Goal: Information Seeking & Learning: Learn about a topic

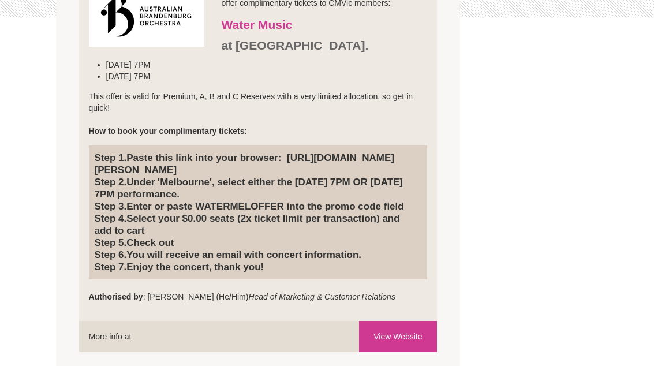
scroll to position [326, 0]
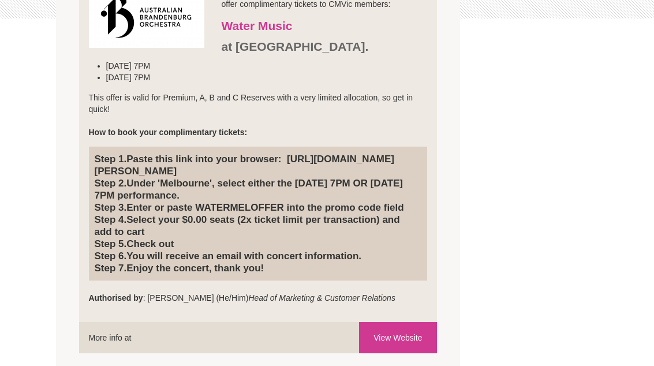
click at [277, 177] on h4 "Step 1. Paste this link into your browser: [URL][DOMAIN_NAME][PERSON_NAME] Step…" at bounding box center [258, 213] width 327 height 121
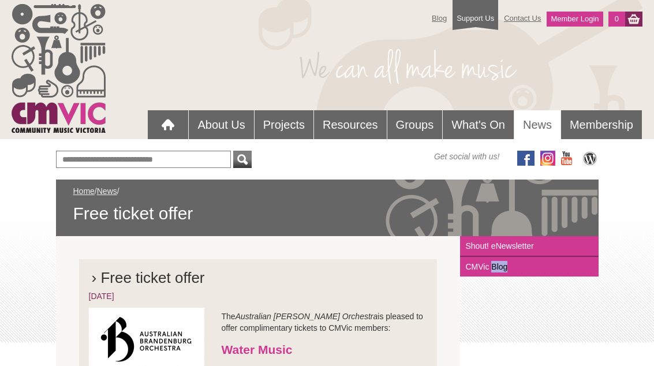
scroll to position [0, 0]
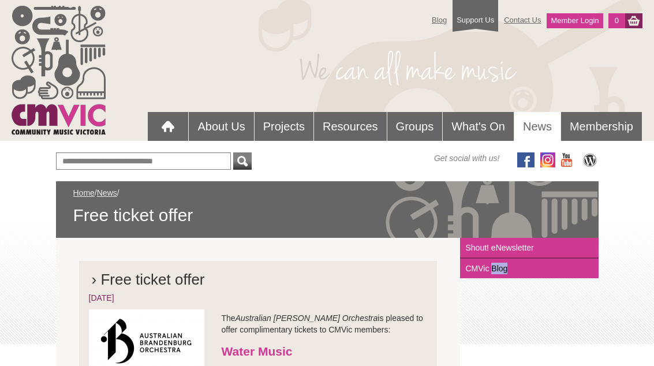
click at [476, 126] on link "What's On" at bounding box center [478, 126] width 71 height 29
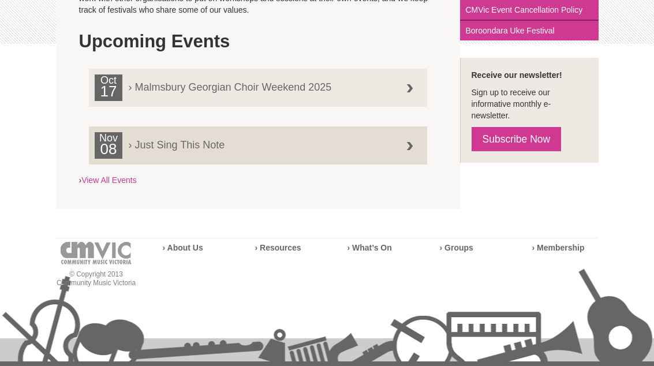
scroll to position [300, 0]
click at [268, 91] on span "› Malmsbury Georgian Choir Weekend 2025" at bounding box center [250, 83] width 311 height 18
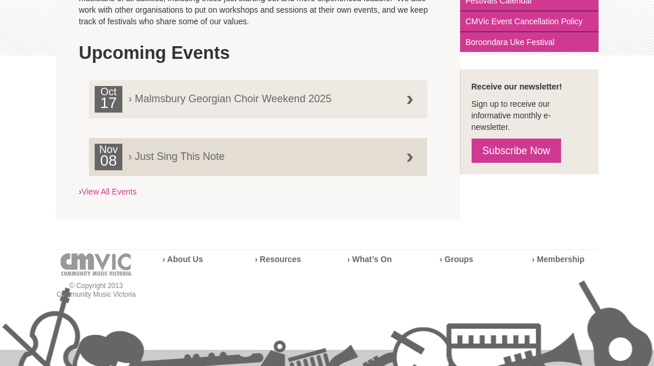
scroll to position [286, 0]
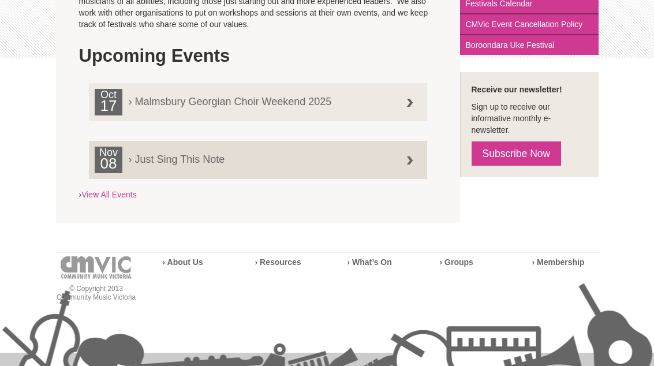
click at [327, 165] on link "Nov 08 › Just Sing This Note" at bounding box center [258, 160] width 338 height 38
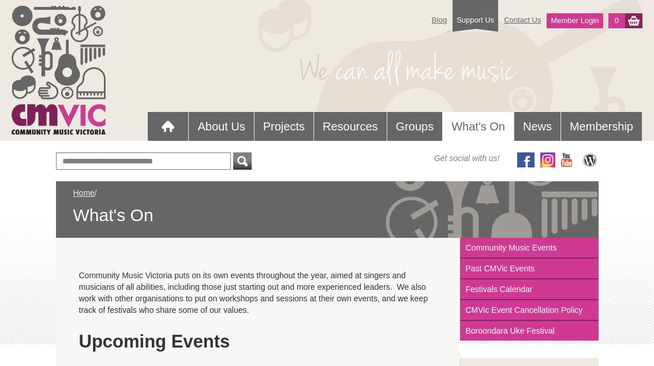
click at [165, 128] on div at bounding box center [167, 126] width 23 height 23
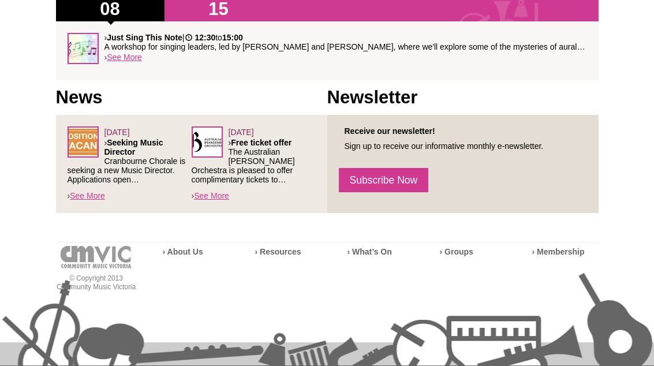
scroll to position [389, 0]
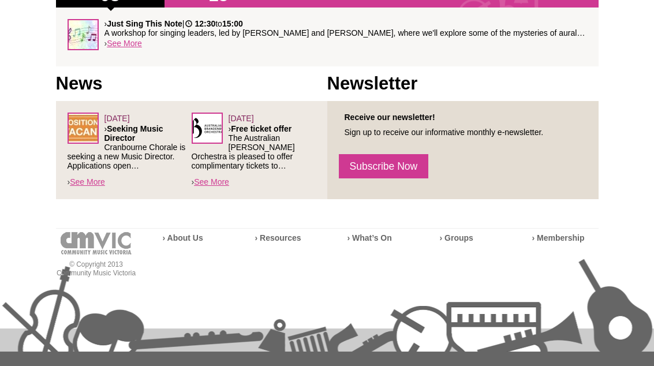
click at [227, 174] on div "[DATE] › Free ticket offer The Australian [PERSON_NAME] Orchestra is pleased to…" at bounding box center [254, 150] width 124 height 75
click at [214, 185] on link "See More" at bounding box center [211, 181] width 35 height 9
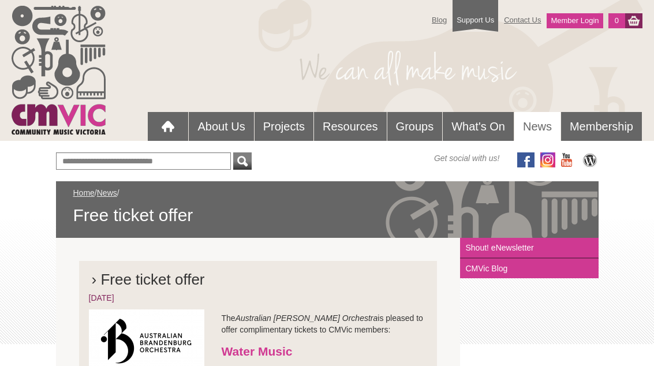
click at [412, 136] on link "Groups" at bounding box center [414, 126] width 55 height 29
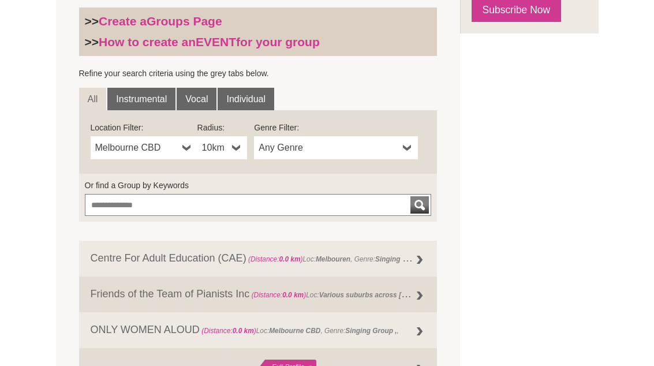
scroll to position [358, 0]
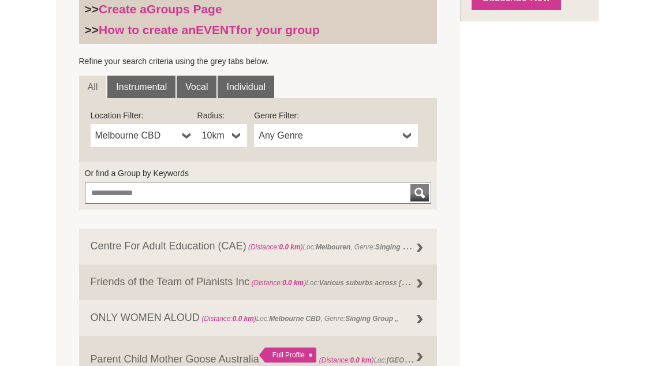
click at [238, 141] on b at bounding box center [236, 136] width 9 height 23
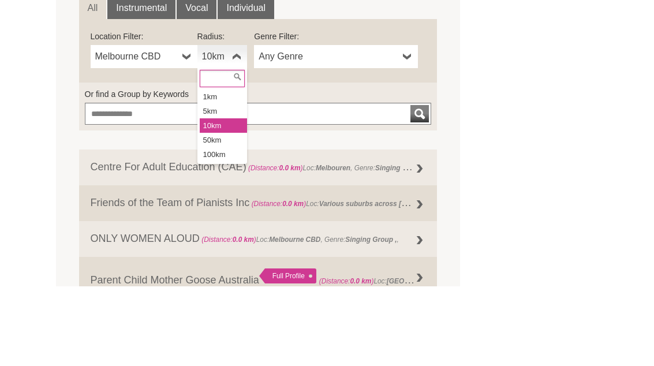
click at [214, 184] on li "5km" at bounding box center [223, 191] width 47 height 14
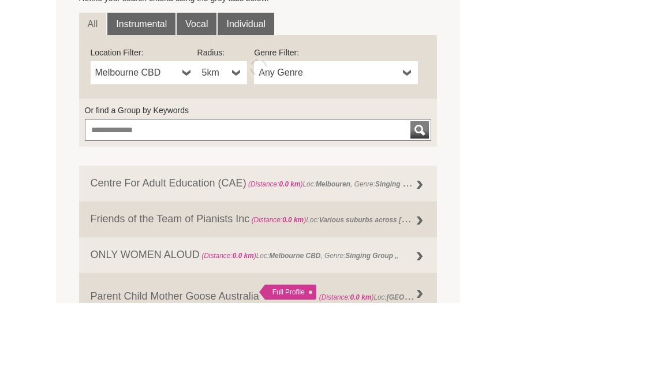
click at [401, 125] on link "Any Genre" at bounding box center [336, 136] width 164 height 23
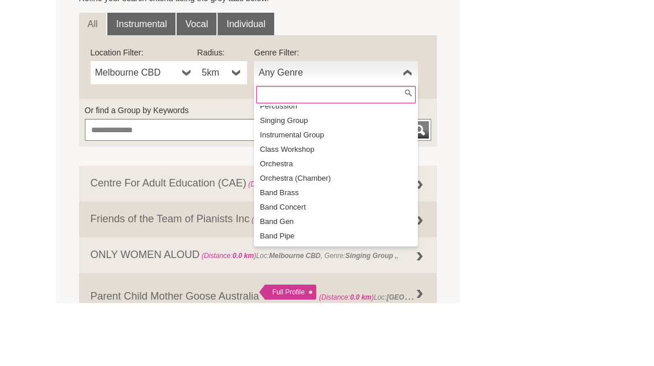
scroll to position [24, 0]
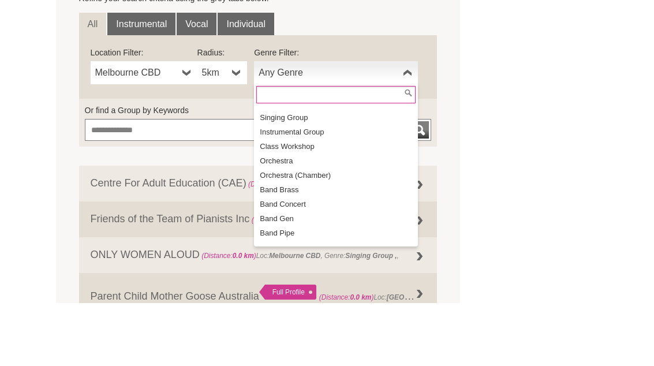
click at [298, 174] on li "Singing Group" at bounding box center [337, 181] width 162 height 14
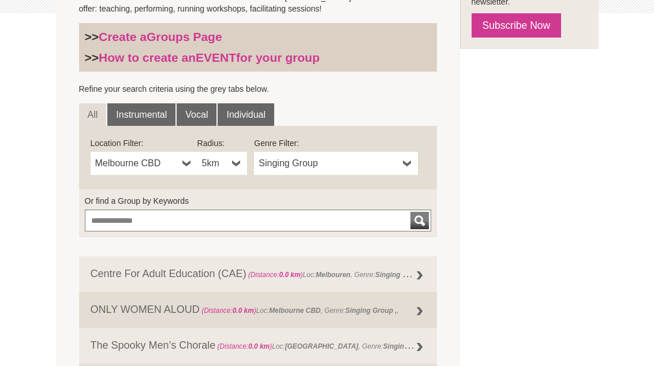
scroll to position [315, 0]
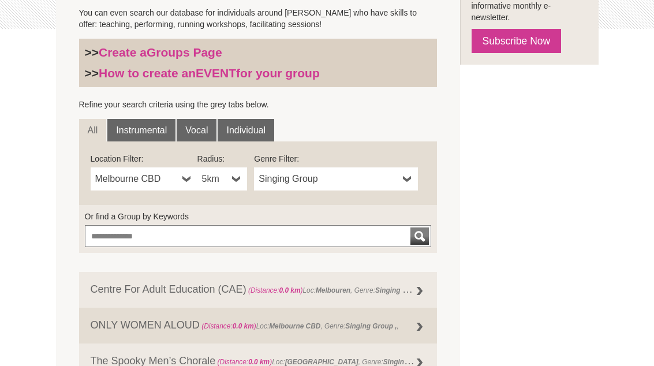
click at [243, 182] on link "5km" at bounding box center [222, 178] width 50 height 23
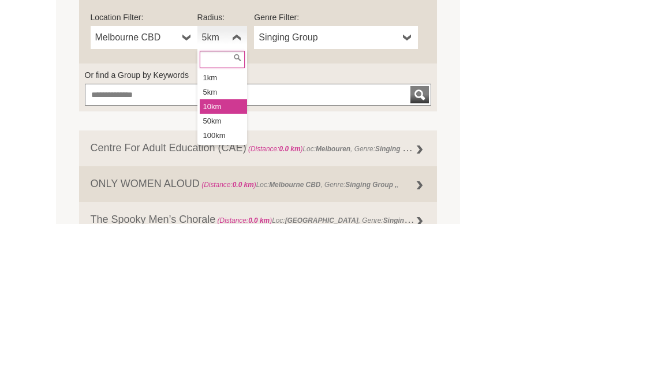
click at [221, 241] on li "10km" at bounding box center [223, 248] width 47 height 14
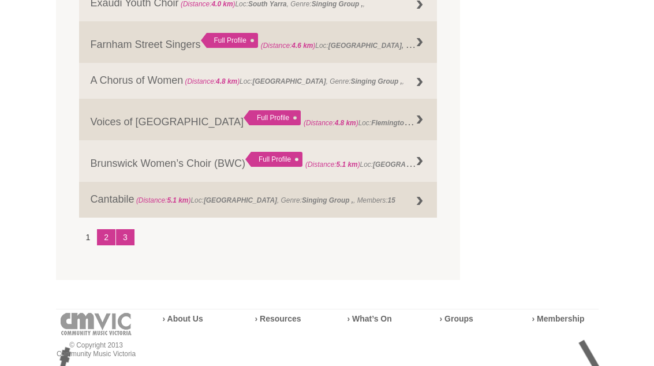
scroll to position [1545, 0]
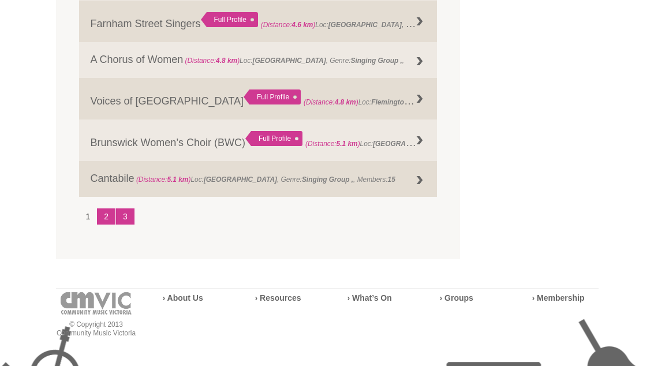
click at [103, 223] on link "2" at bounding box center [106, 216] width 18 height 16
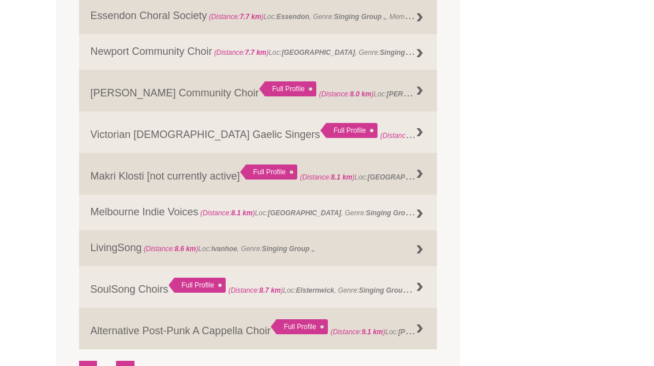
scroll to position [1409, 0]
click at [123, 301] on link "SoulSong Choirs Full Profile (Distance: 8.7 km ) Loc: Elsternwick , Genre: , Me…" at bounding box center [258, 288] width 358 height 42
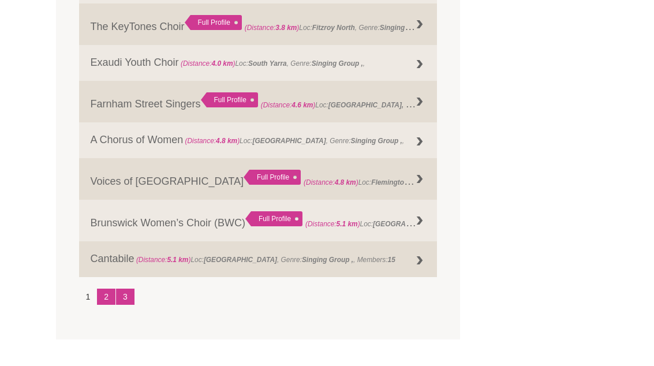
scroll to position [1452, 0]
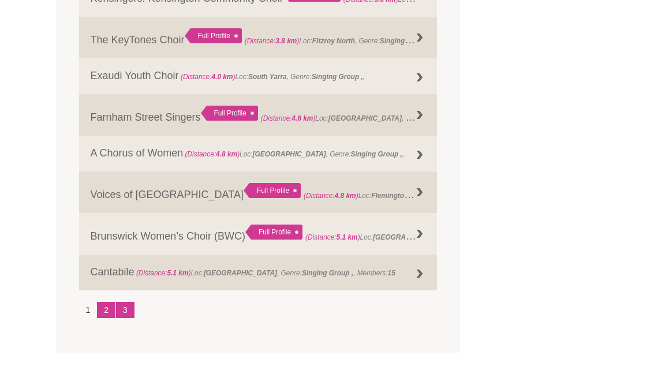
click at [102, 318] on link "2" at bounding box center [106, 310] width 18 height 16
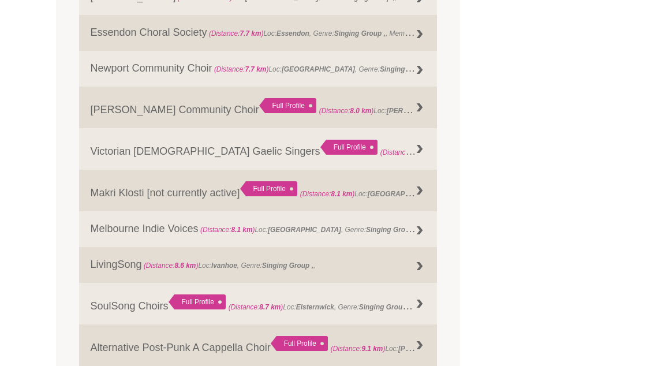
scroll to position [1393, 0]
click at [171, 161] on link "Victorian Scottish Gaelic Singers Full Profile (Distance: 8.0 km ) Loc: Malvern…" at bounding box center [258, 150] width 358 height 42
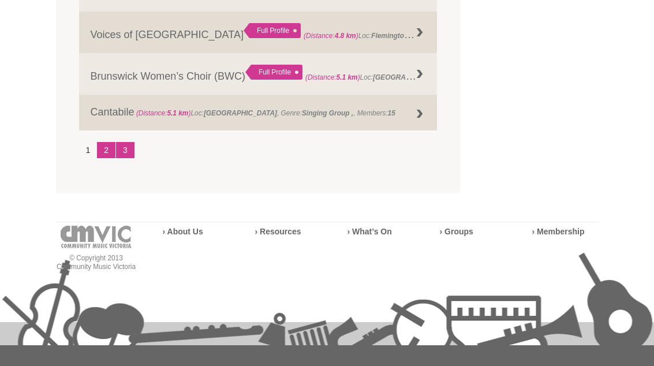
scroll to position [1519, 0]
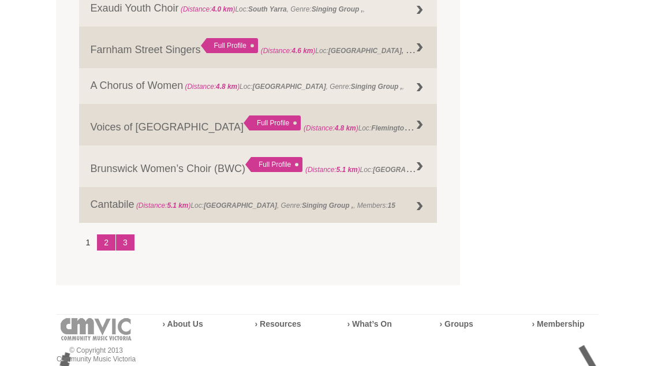
click at [106, 249] on link "2" at bounding box center [106, 243] width 18 height 16
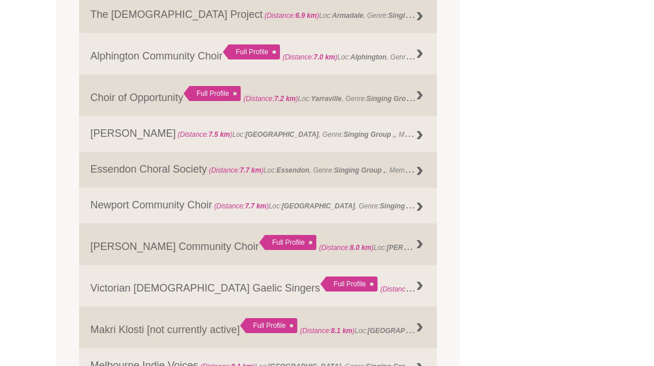
scroll to position [1256, 0]
click at [158, 262] on link "Elwood Community Choir Full Profile (Distance: 8.0 km ) Loc: Elwood , Genre: ," at bounding box center [258, 245] width 358 height 42
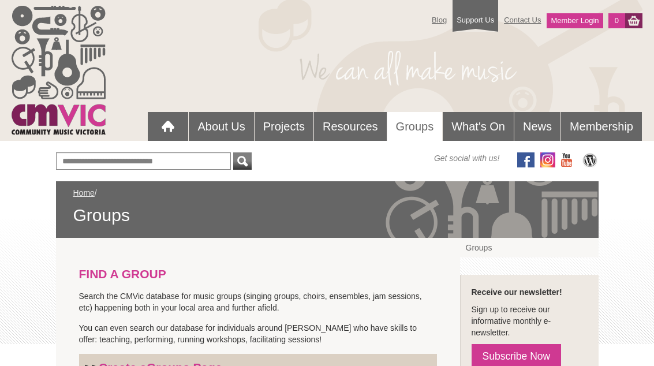
scroll to position [536, 0]
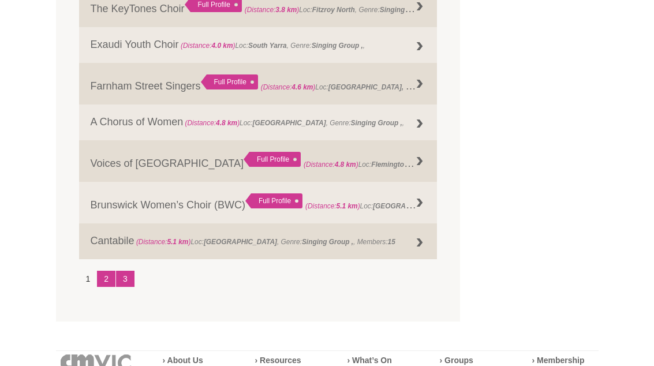
click at [130, 284] on link "3" at bounding box center [125, 279] width 18 height 16
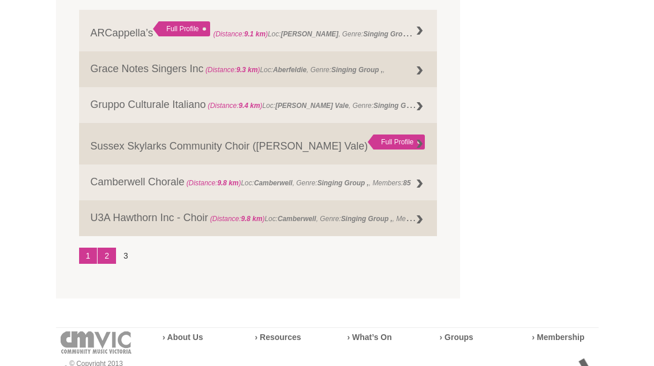
scroll to position [576, 0]
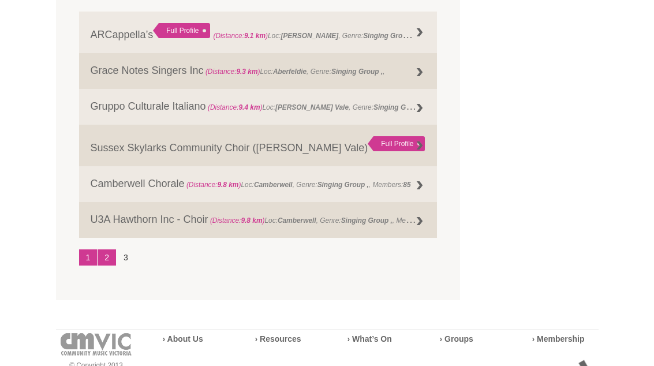
click at [281, 230] on link "U3A Hawthorn Inc - Choir (Distance: 9.8 km ) Loc: Camberwell , Genre: Singing G…" at bounding box center [258, 220] width 358 height 36
